Goal: Task Accomplishment & Management: Manage account settings

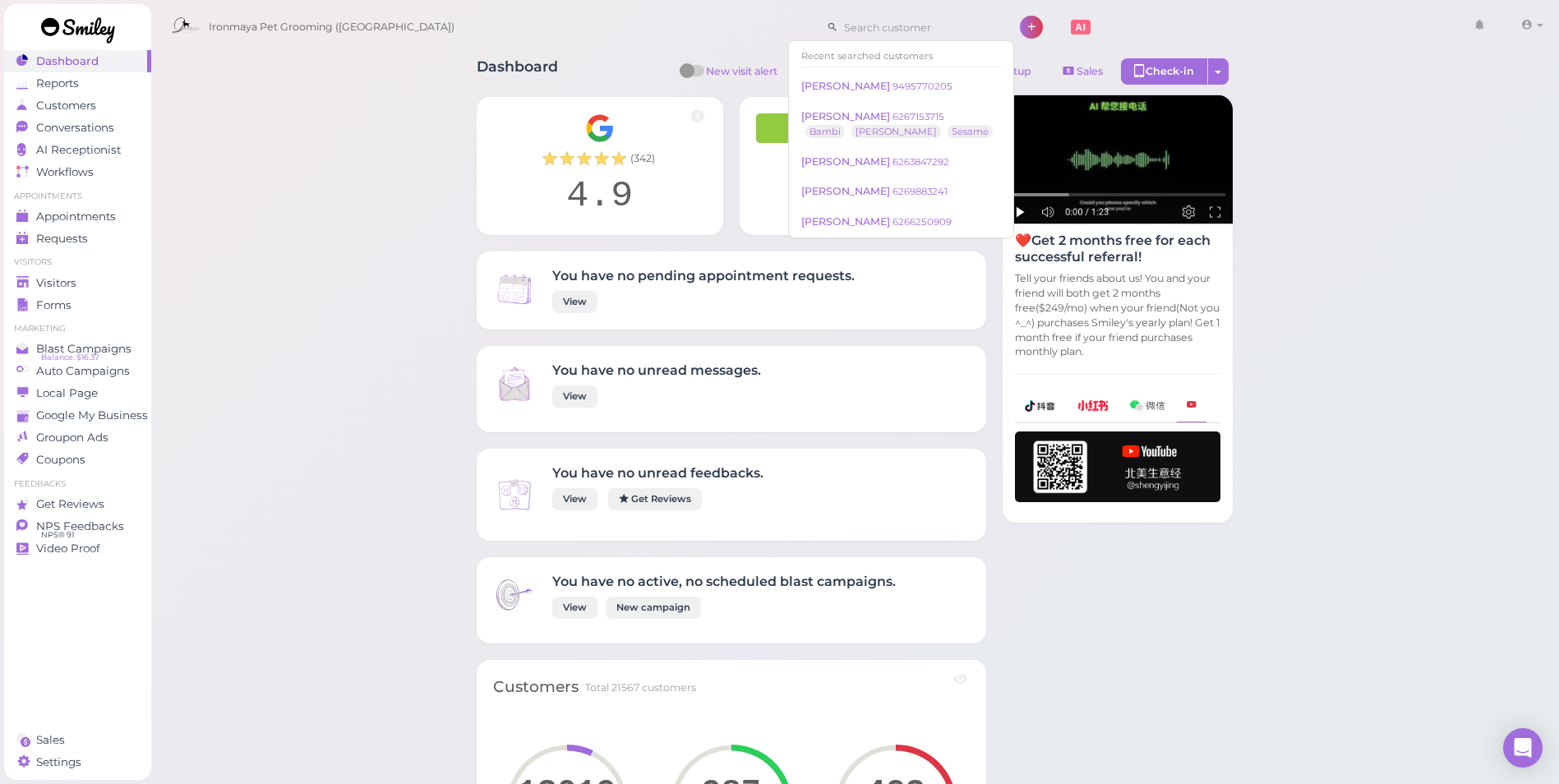
click at [838, 30] on input at bounding box center [918, 27] width 160 height 26
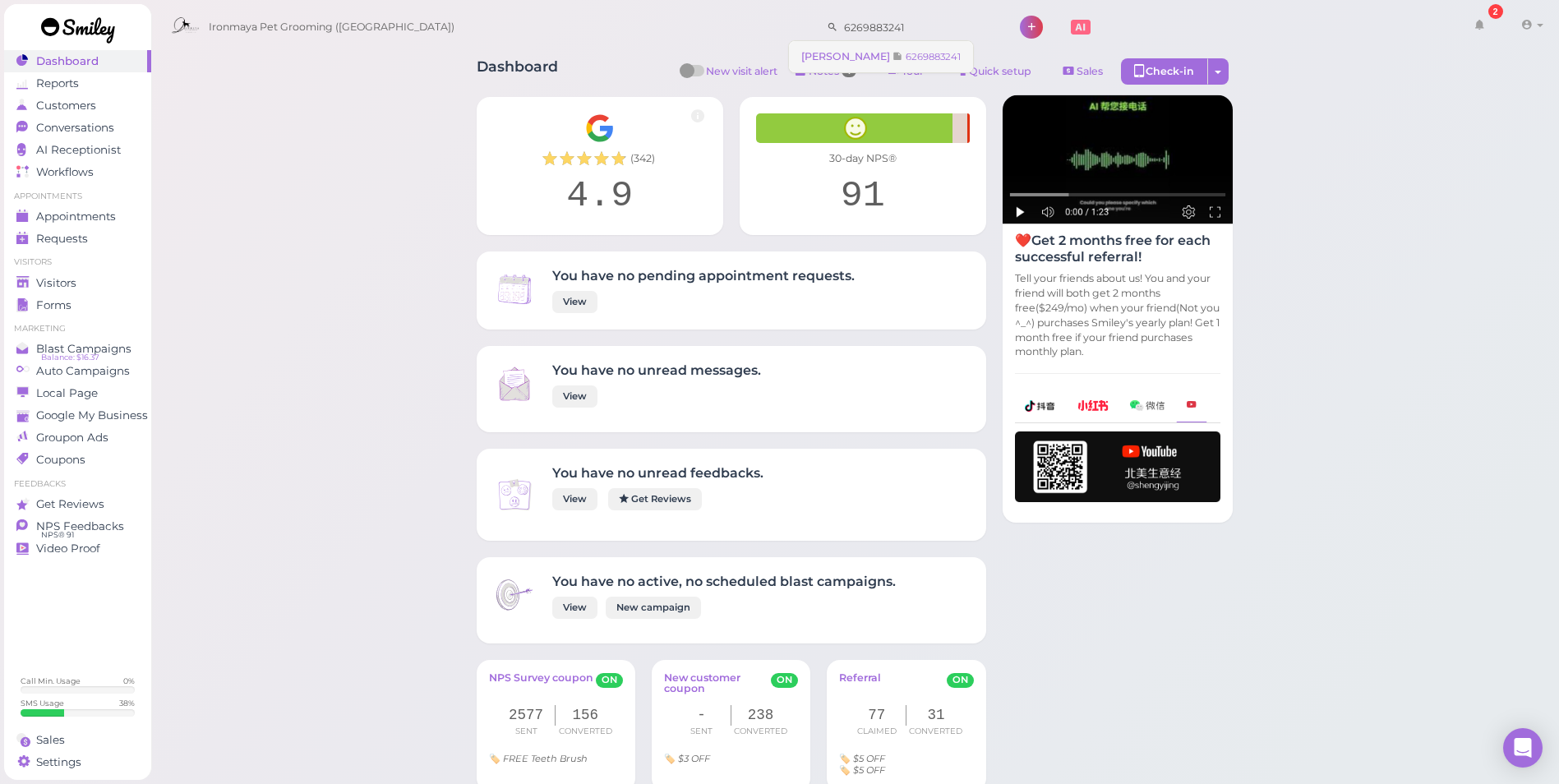
type input "6269883241"
click at [906, 60] on small "6269883241" at bounding box center [933, 57] width 55 height 11
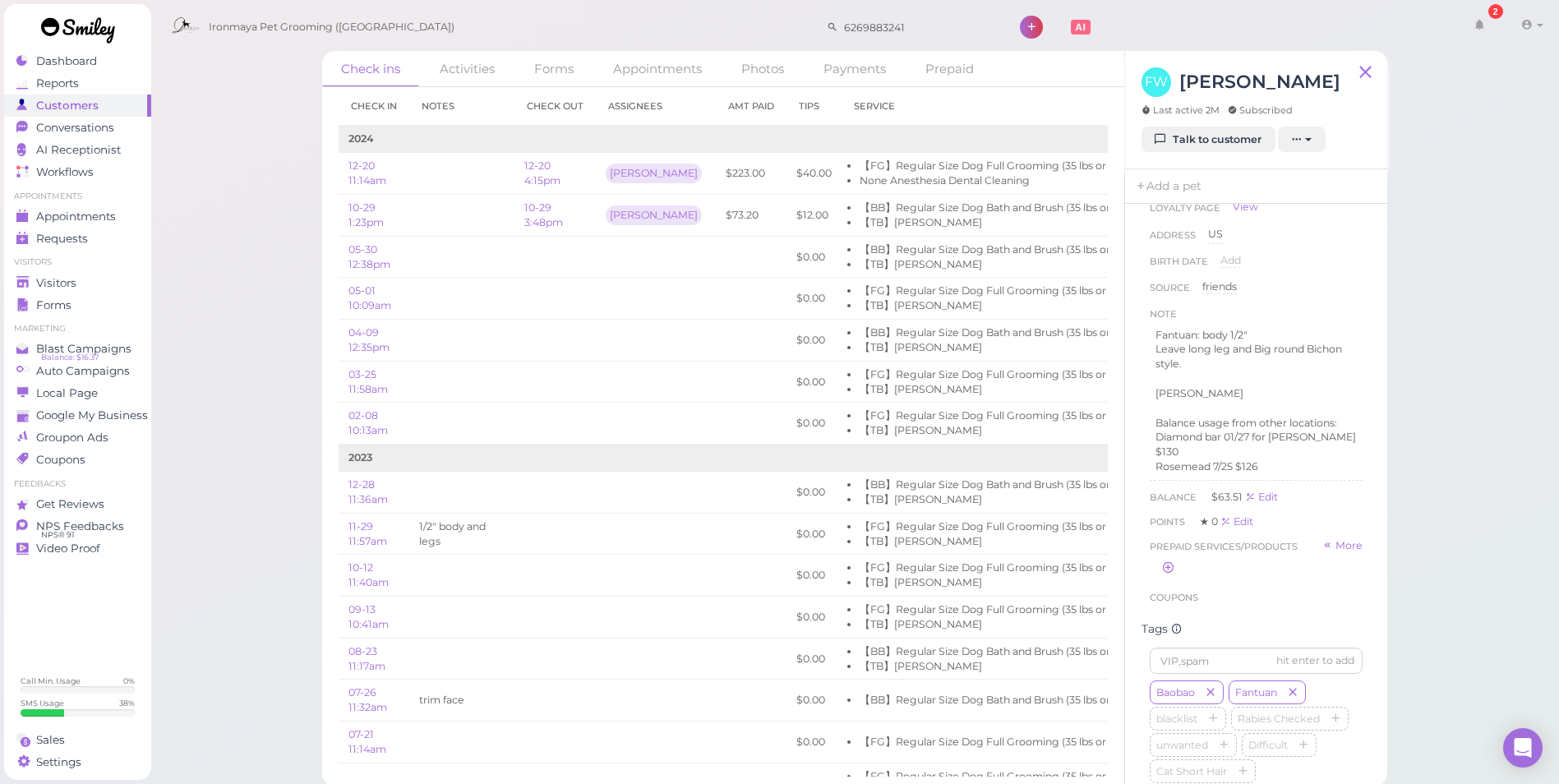
scroll to position [10, 0]
click at [1427, 399] on div "Check ins Activities Forms Appointments Photos Payments Prepaid Check in Notes …" at bounding box center [855, 386] width 1410 height 793
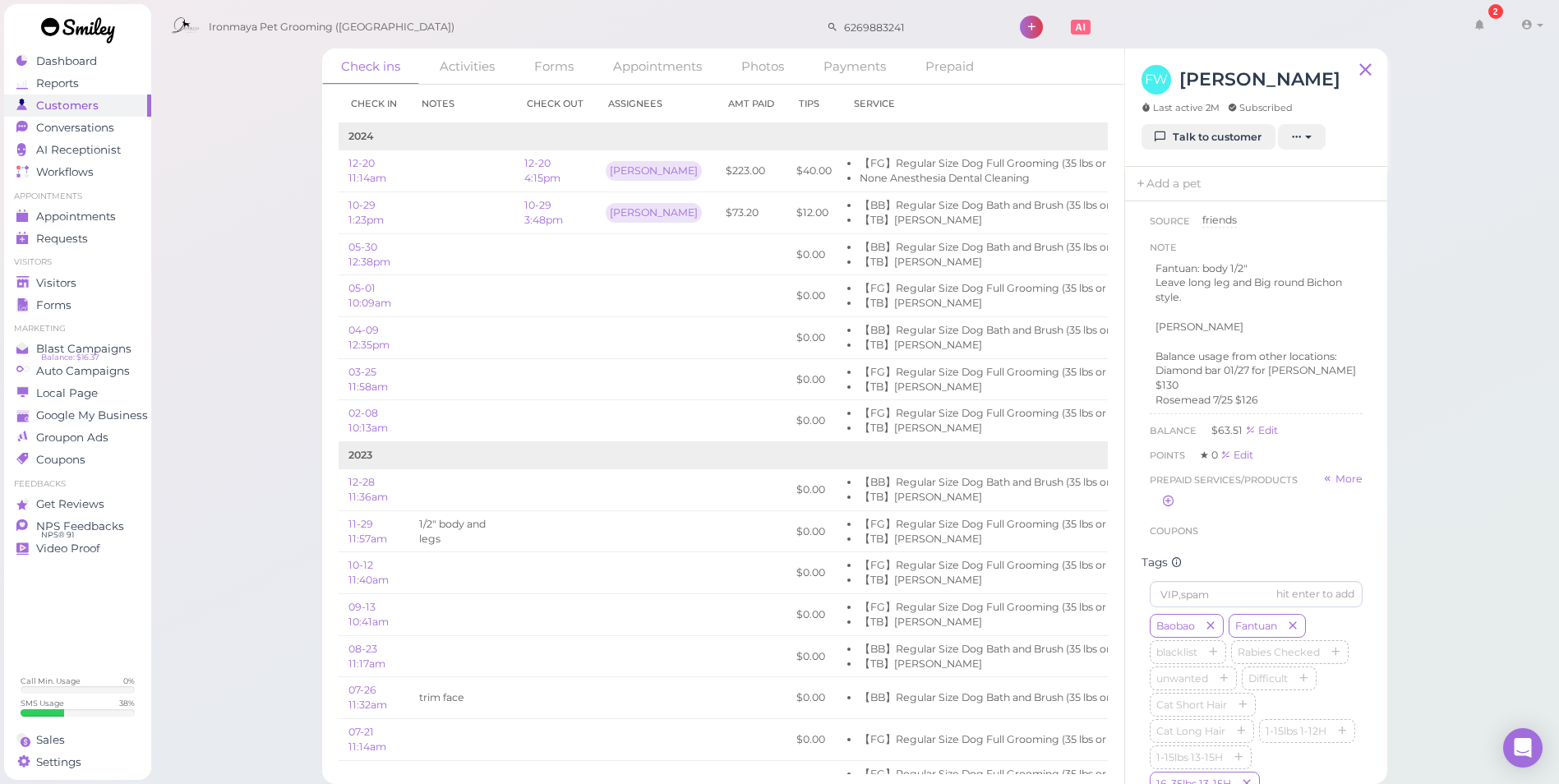
scroll to position [246, 0]
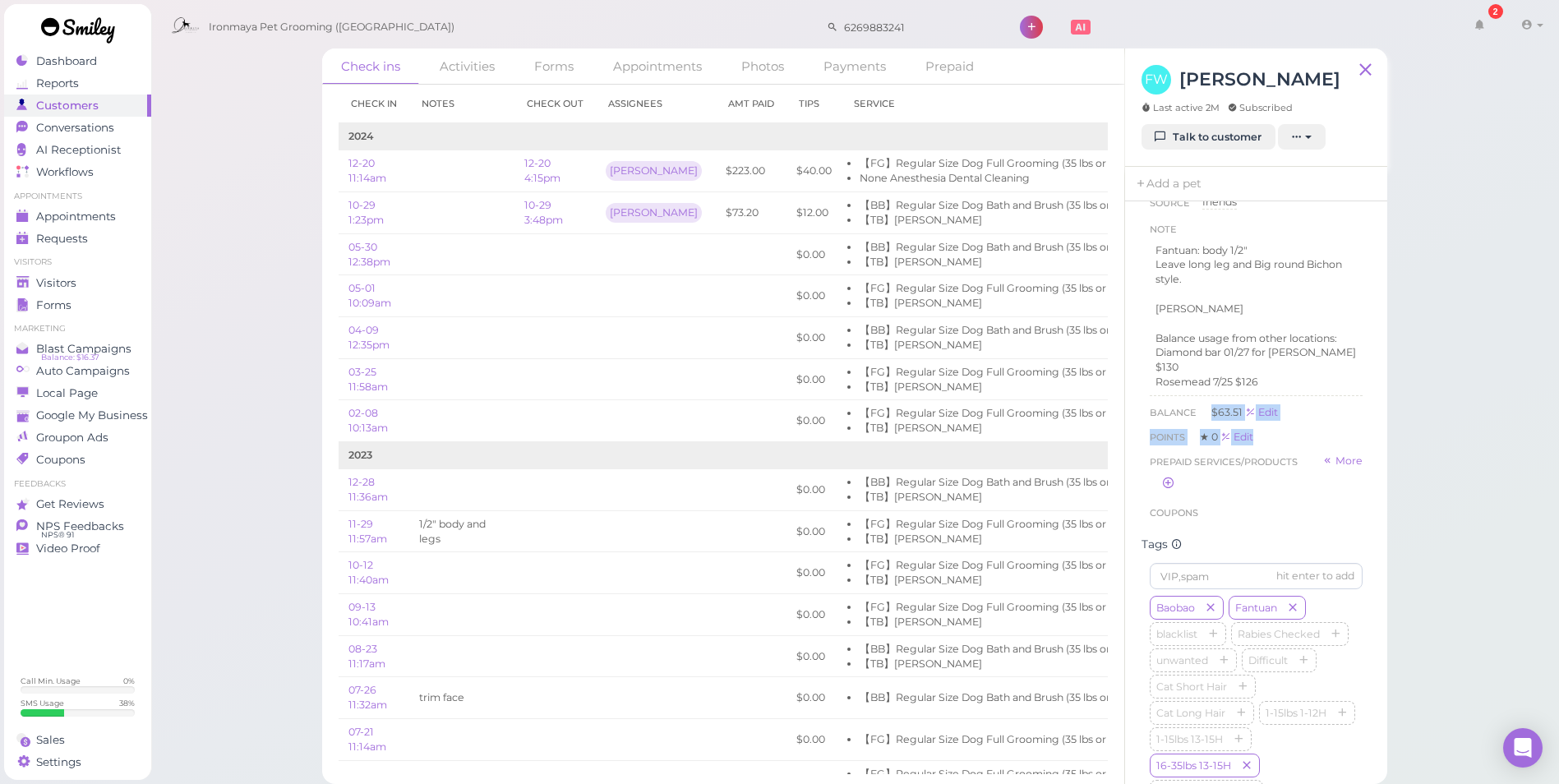
drag, startPoint x: 1205, startPoint y: 409, endPoint x: 1299, endPoint y: 419, distance: 94.5
click at [1299, 419] on div "Balance $63.51 Edit Points ★ 0 Edit Prepaid services/products More" at bounding box center [1257, 450] width 213 height 92
drag, startPoint x: 1299, startPoint y: 419, endPoint x: 1310, endPoint y: 420, distance: 11.0
click at [1308, 415] on div "Balance $63.51 Edit" at bounding box center [1257, 413] width 213 height 17
click at [1445, 449] on div "Check ins Activities Forms Appointments Photos Payments Prepaid Check in Notes …" at bounding box center [855, 386] width 1410 height 793
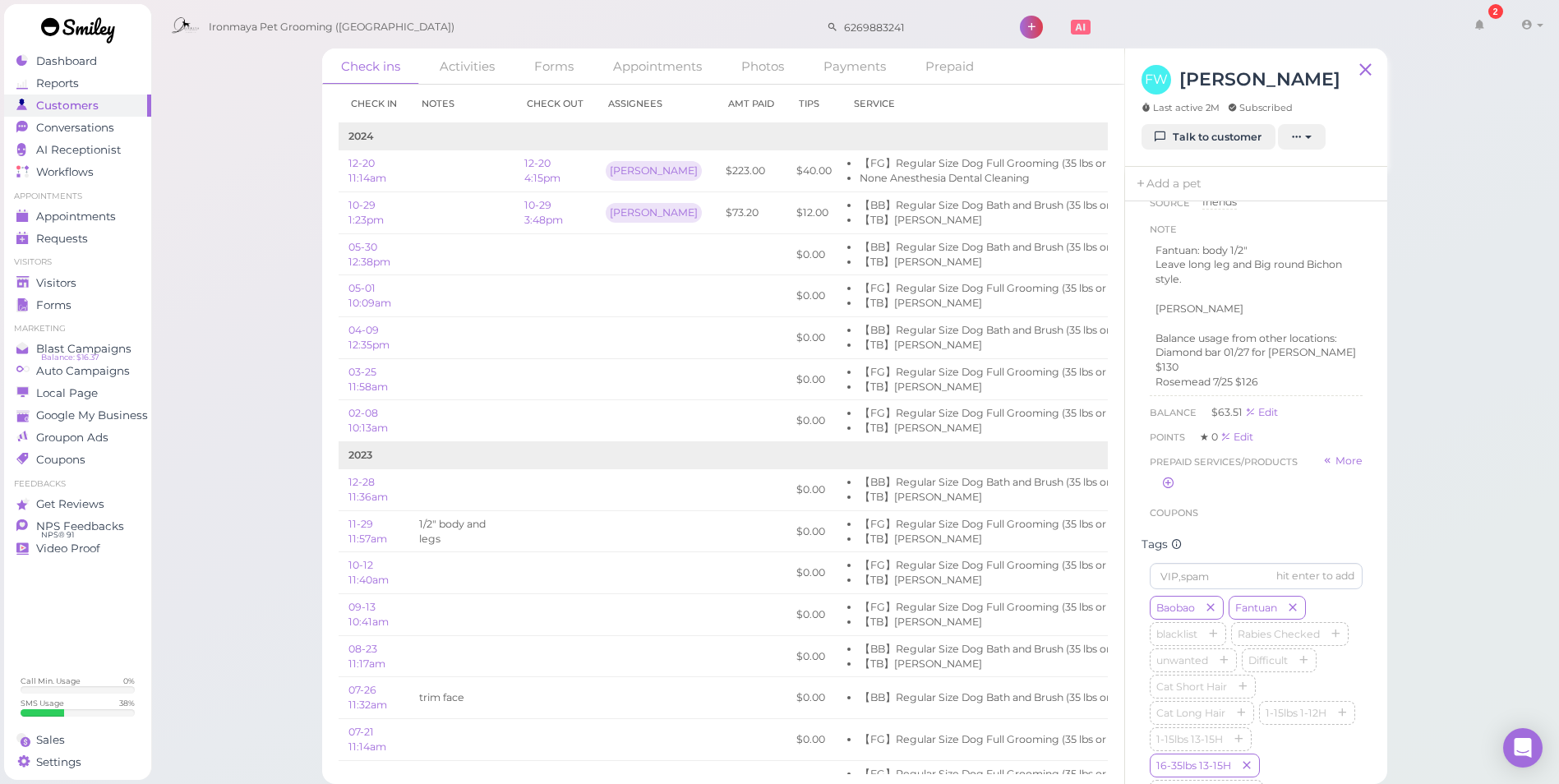
scroll to position [164, 0]
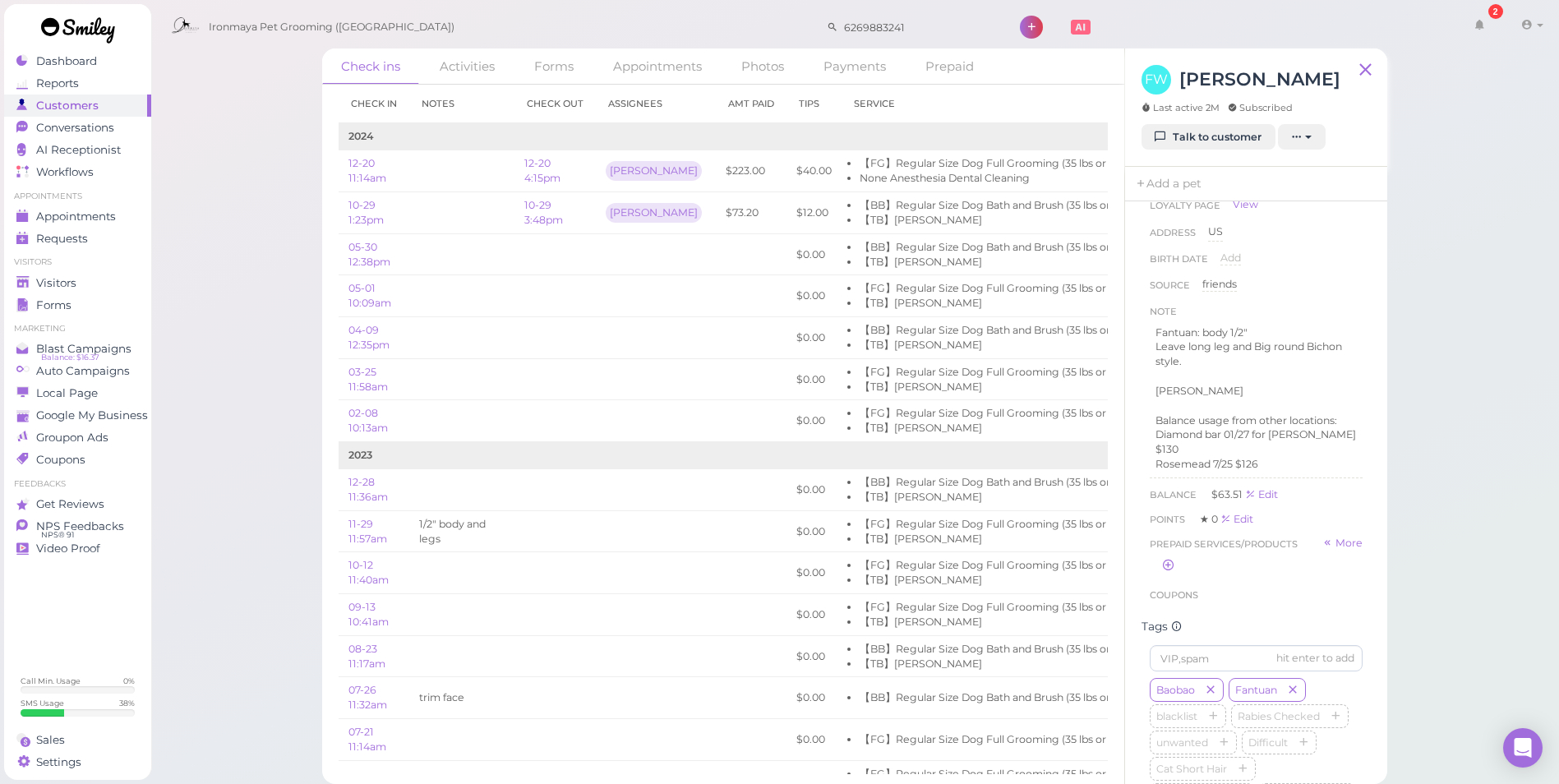
click at [1344, 478] on div "First Name [PERSON_NAME] Last Name [PERSON_NAME] [PERSON_NAME] Phone [PHONE_NUM…" at bounding box center [1257, 332] width 230 height 558
click at [1430, 468] on div "Check ins Activities Forms Appointments Photos Payments Prepaid Check in Notes …" at bounding box center [855, 386] width 1410 height 793
drag, startPoint x: 1210, startPoint y: 495, endPoint x: 1240, endPoint y: 494, distance: 30.0
click at [1240, 494] on div "Balance $63.51 Edit" at bounding box center [1257, 495] width 213 height 17
click at [1240, 494] on span "$63.51" at bounding box center [1229, 494] width 34 height 12
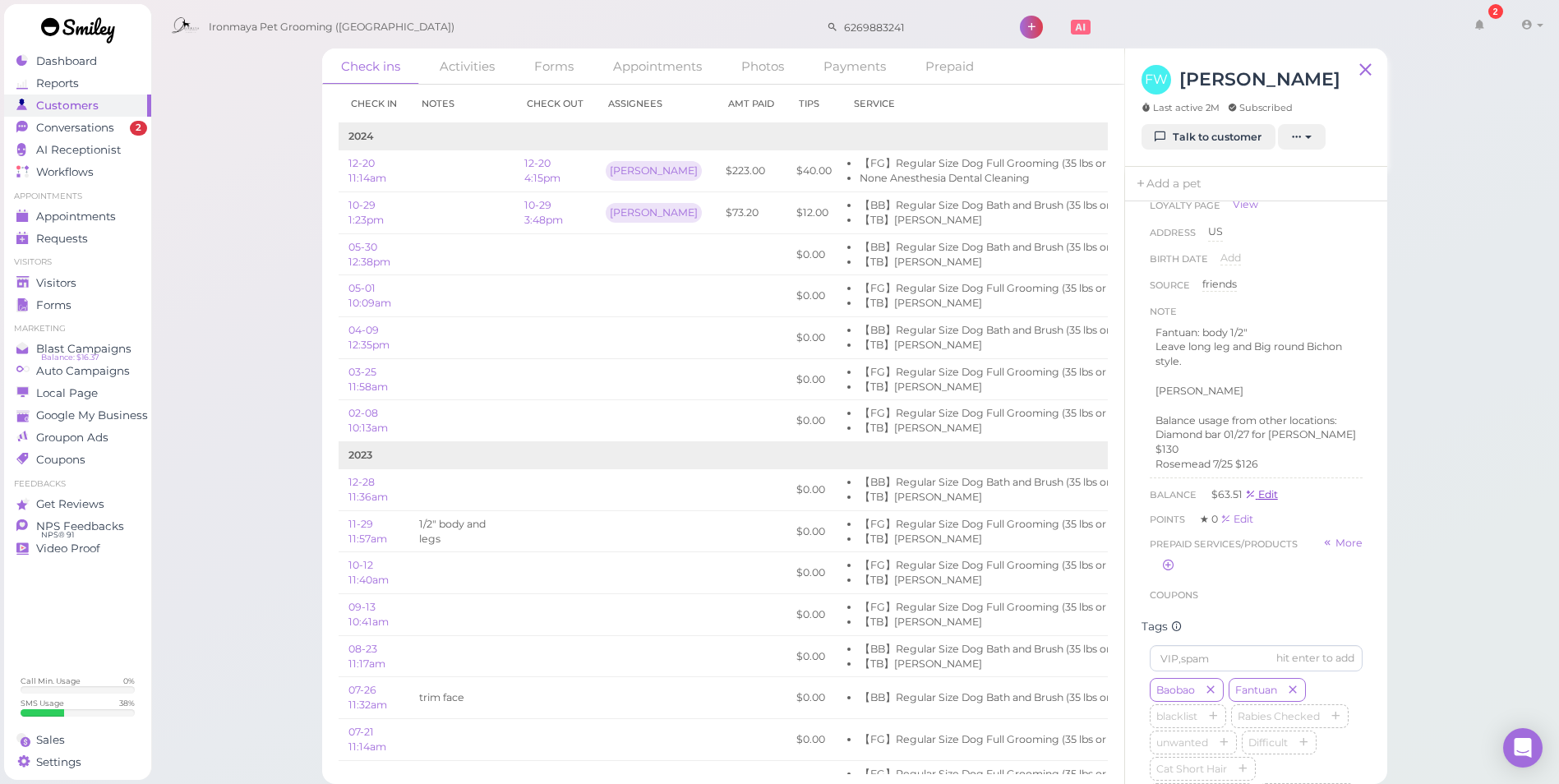
click at [1271, 492] on link "Edit" at bounding box center [1261, 494] width 33 height 12
click at [1346, 511] on label "Remove funds" at bounding box center [1380, 513] width 92 height 15
click at [1344, 511] on input "Remove funds" at bounding box center [1339, 514] width 10 height 10
radio input "true"
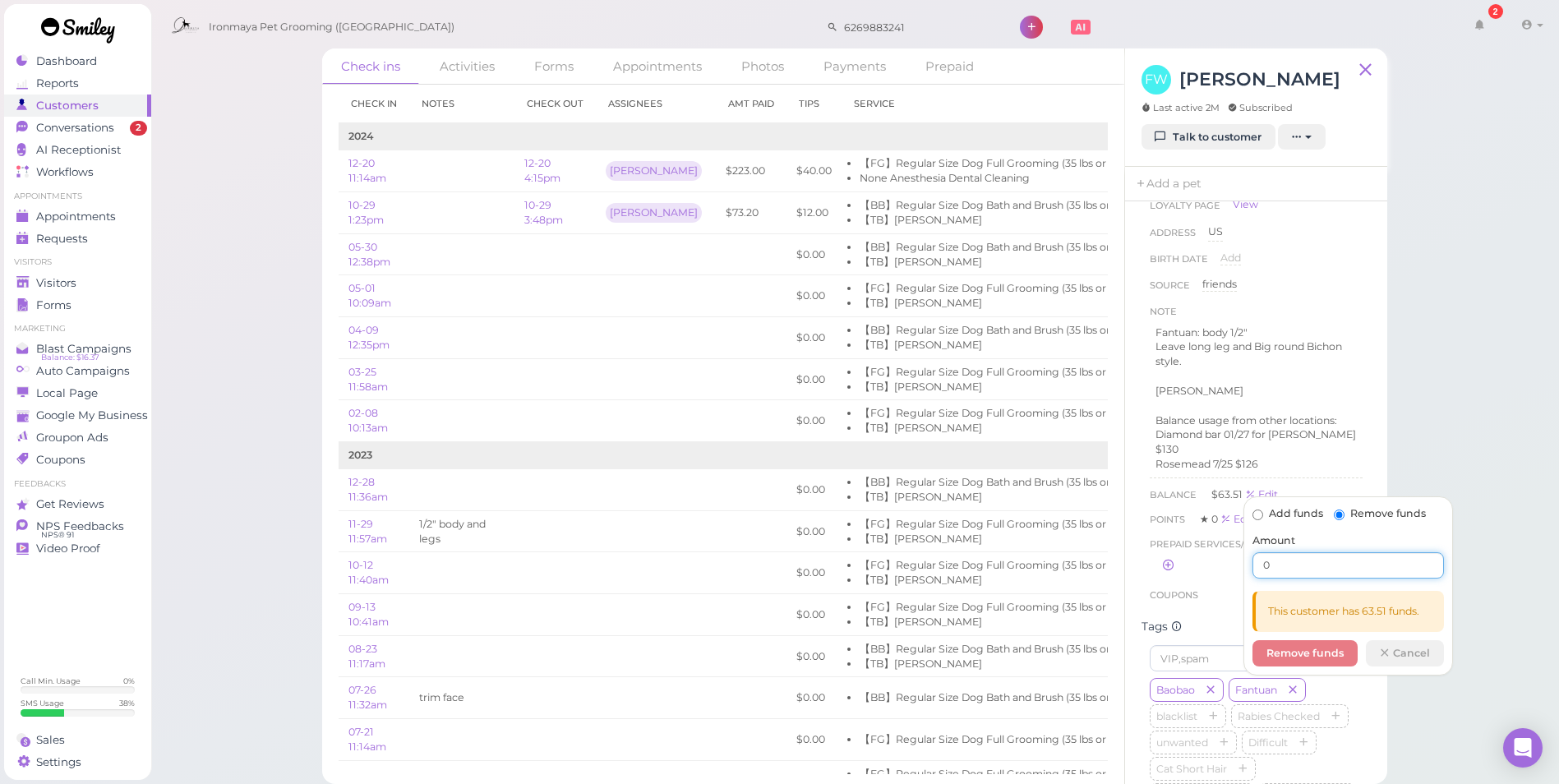
drag, startPoint x: 1321, startPoint y: 564, endPoint x: 1219, endPoint y: 564, distance: 102.0
click at [1219, 564] on body "Dashboard Reports Customers Conversations 2" at bounding box center [780, 386] width 1559 height 793
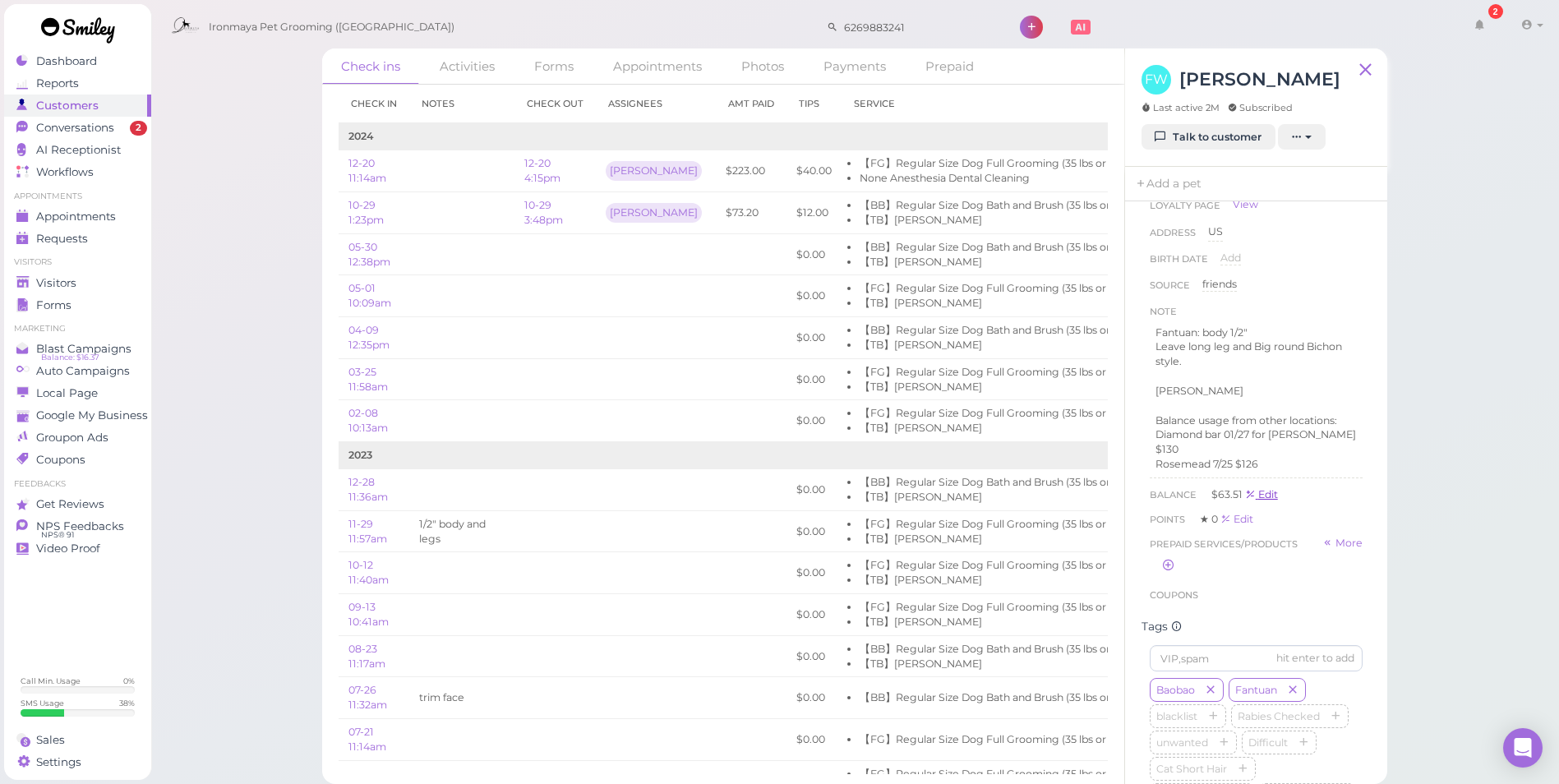
click at [1271, 489] on link "Edit" at bounding box center [1261, 494] width 33 height 12
click at [1353, 518] on label "Remove funds" at bounding box center [1380, 513] width 92 height 15
click at [1344, 518] on input "Remove funds" at bounding box center [1339, 514] width 10 height 10
radio input "true"
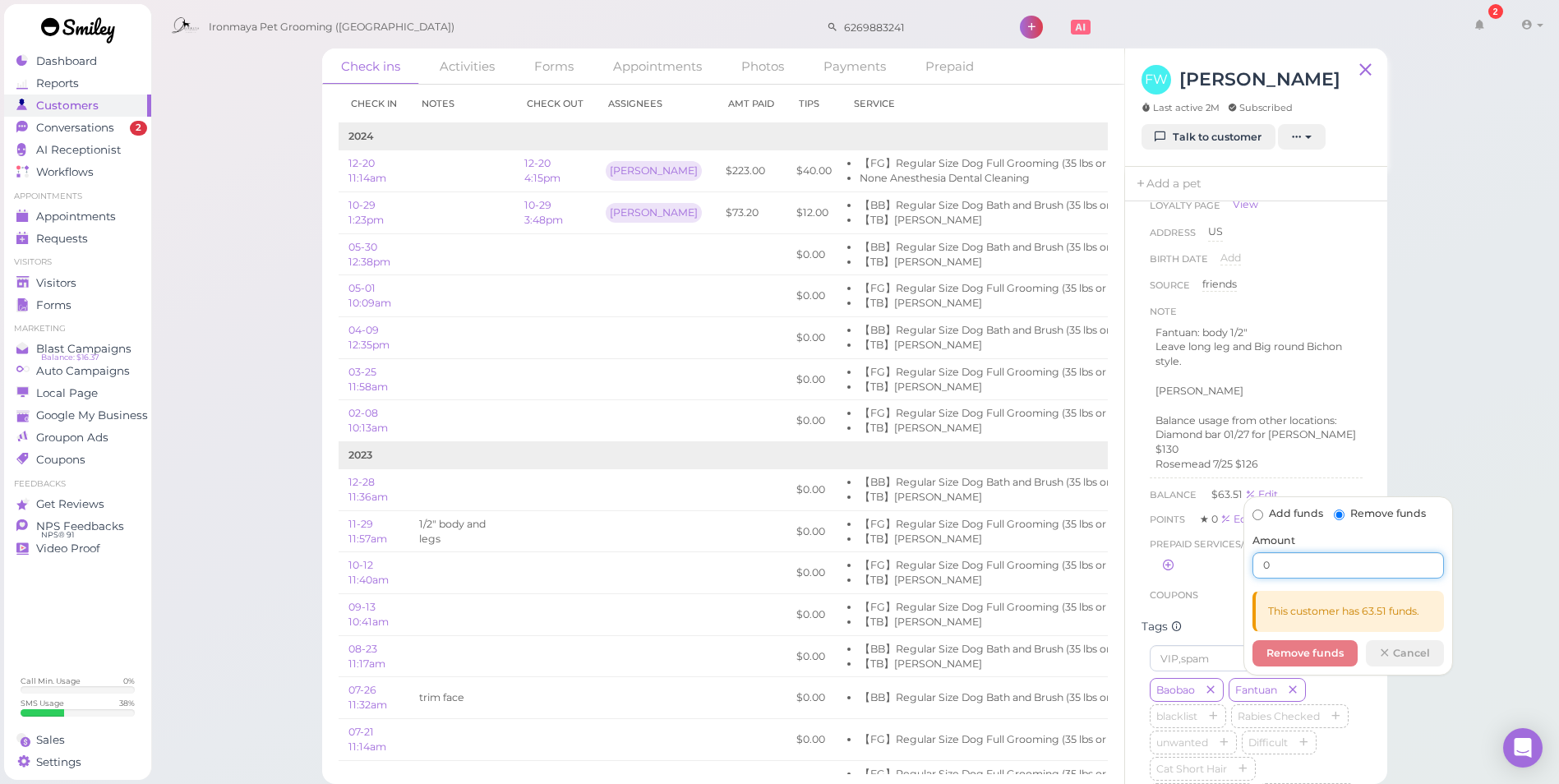
click at [1327, 560] on input "0" at bounding box center [1348, 566] width 191 height 26
type input "063.5"
click at [1286, 650] on button "Remove funds" at bounding box center [1305, 653] width 105 height 26
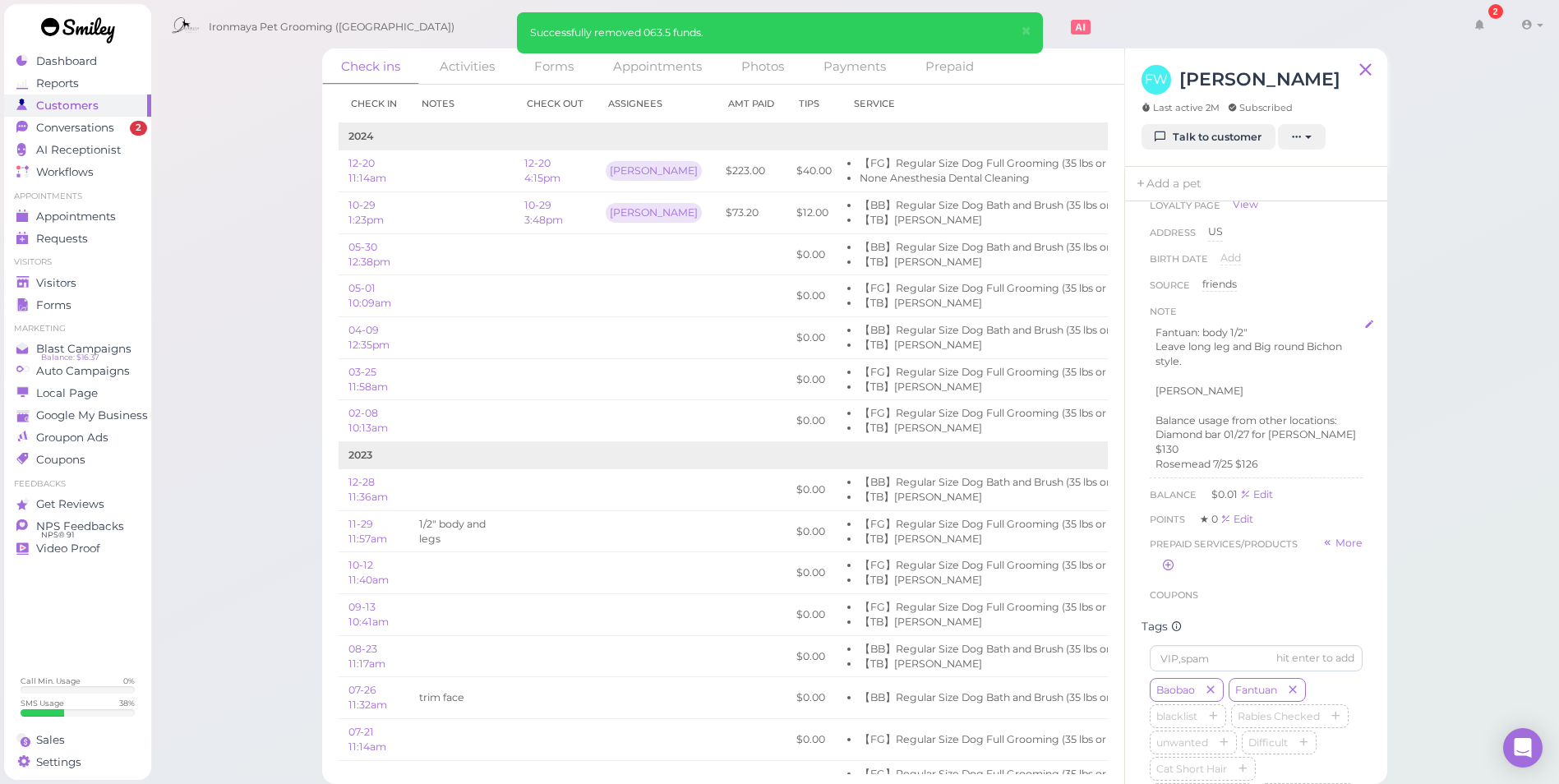
click at [1290, 468] on p "Rosemead 7/25 $126" at bounding box center [1257, 464] width 202 height 15
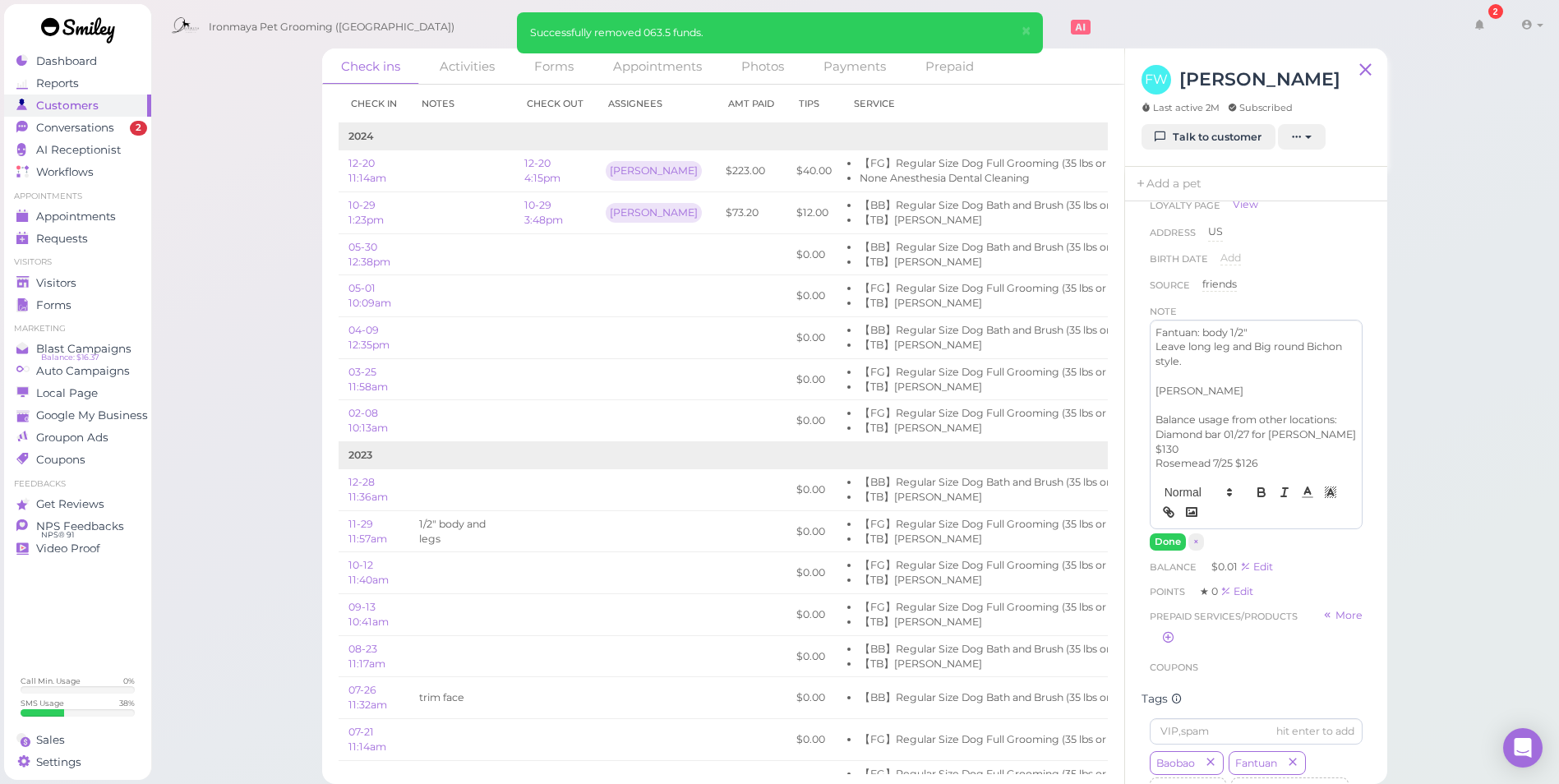
click at [1290, 468] on div "Fantuan: body 1/2" Leave long leg and Big round Bichon style. [PERSON_NAME] Bal…" at bounding box center [1256, 398] width 211 height 156
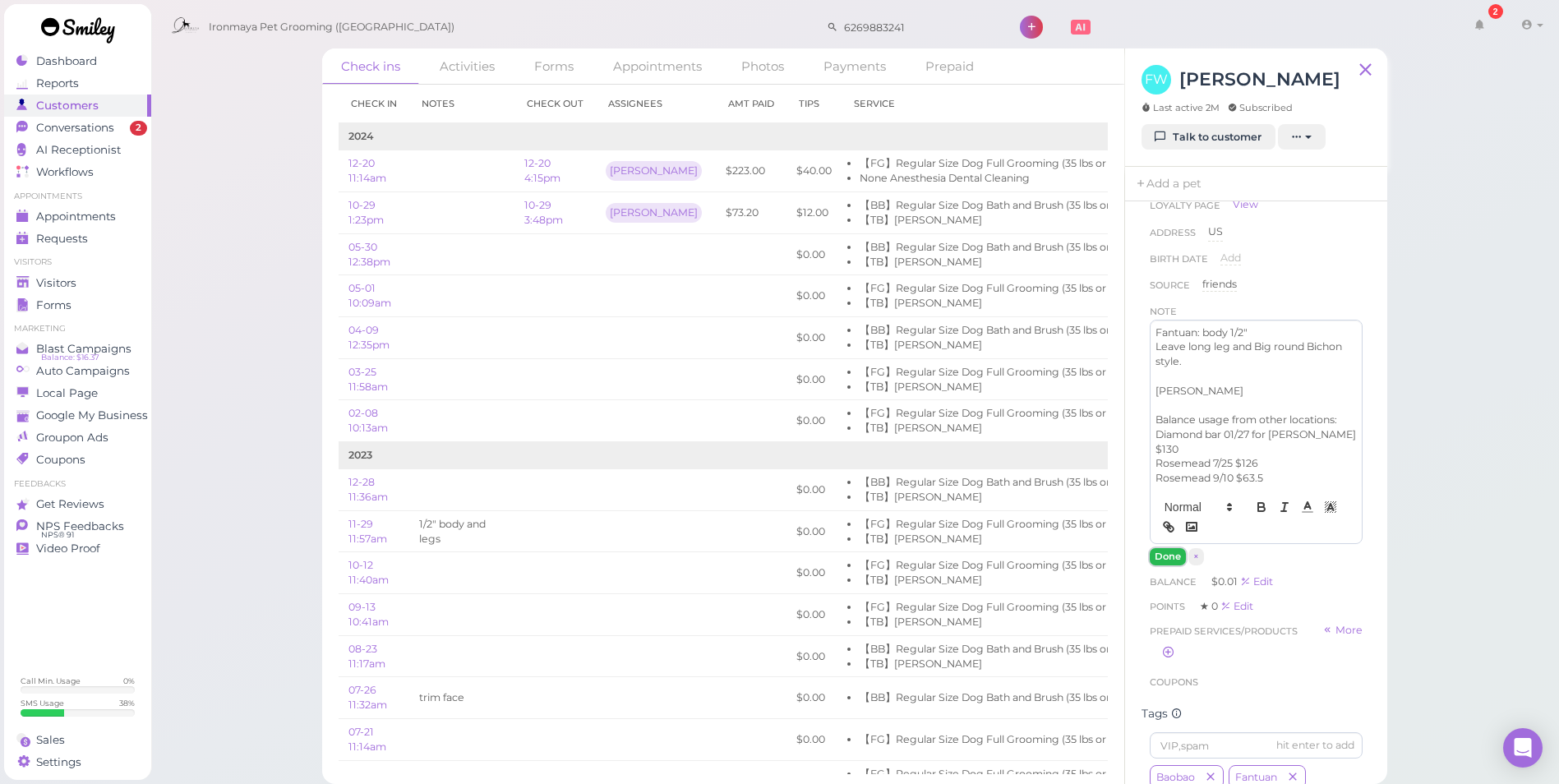
click at [1168, 549] on button "Done" at bounding box center [1168, 556] width 36 height 17
click at [1162, 553] on button "Done" at bounding box center [1168, 556] width 36 height 17
